Goal: Navigation & Orientation: Find specific page/section

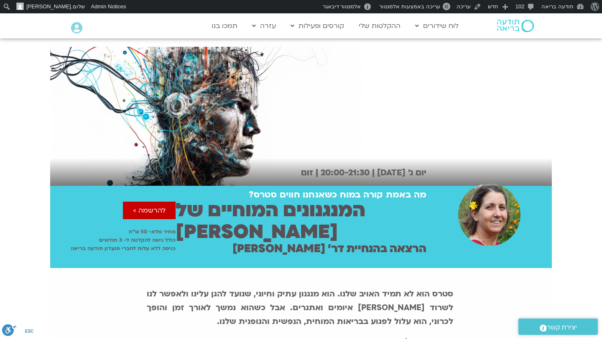
click at [491, 201] on img at bounding box center [489, 215] width 89 height 62
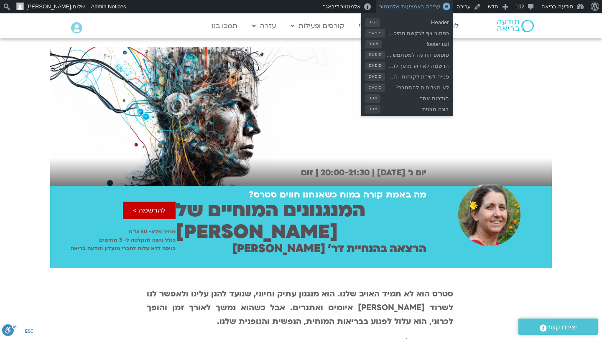
click at [437, 8] on span "עריכה באמצעות אלמנטור" at bounding box center [409, 6] width 61 height 6
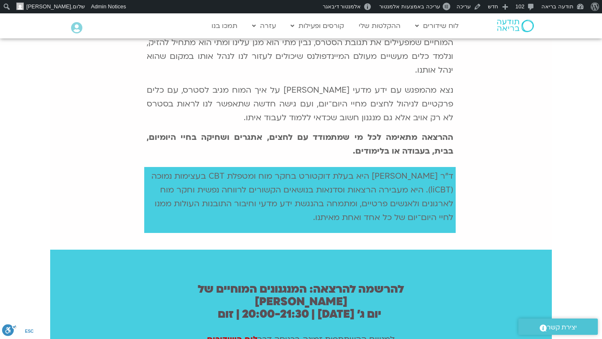
scroll to position [330, 0]
